Goal: Information Seeking & Learning: Find specific fact

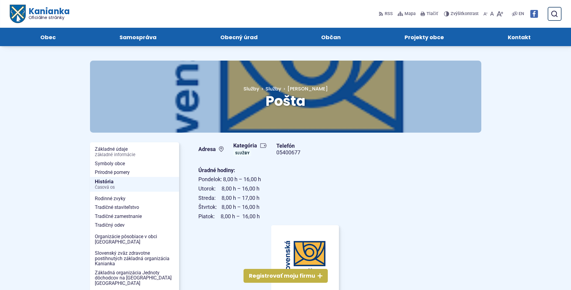
click at [40, 13] on span "Kanianka Oficiálne stránky" at bounding box center [47, 13] width 44 height 13
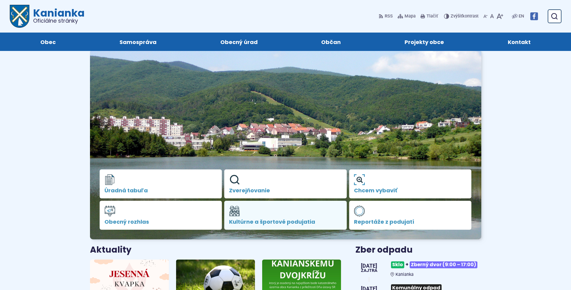
scroll to position [181, 0]
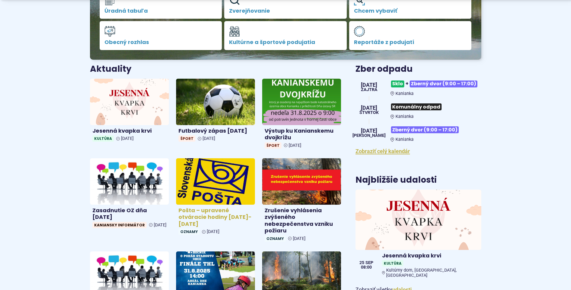
click at [212, 225] on h4 "Pošta – upravené otváracie hodiny 26.8.-28.8.2025" at bounding box center [215, 217] width 74 height 20
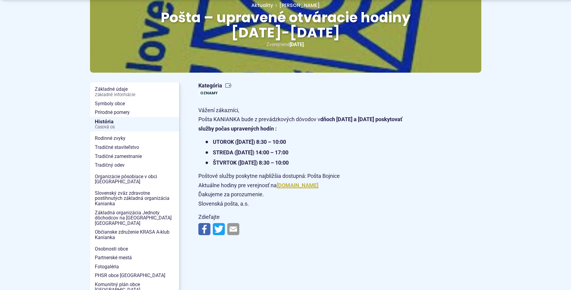
scroll to position [90, 0]
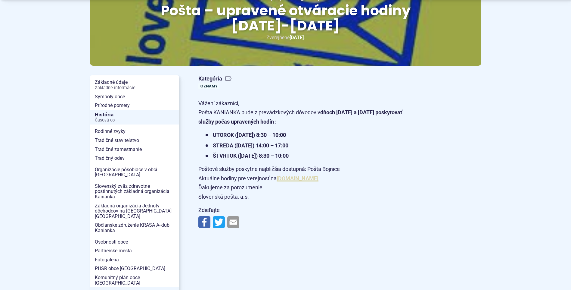
click at [291, 178] on link "[DOMAIN_NAME]" at bounding box center [298, 178] width 42 height 6
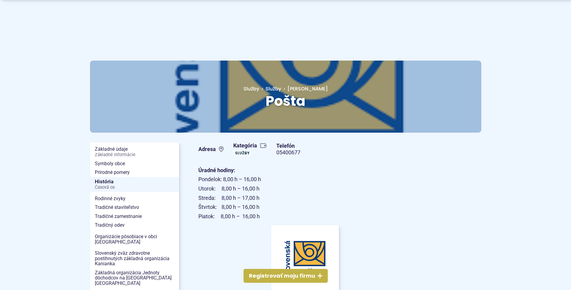
scroll to position [60, 0]
